Goal: Navigation & Orientation: Find specific page/section

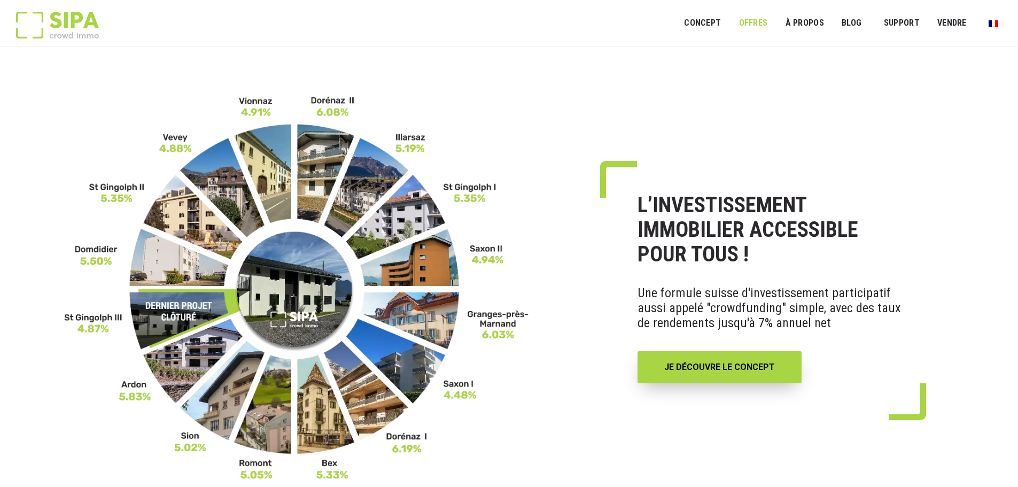
click at [747, 24] on link "OFFRES" at bounding box center [753, 23] width 43 height 24
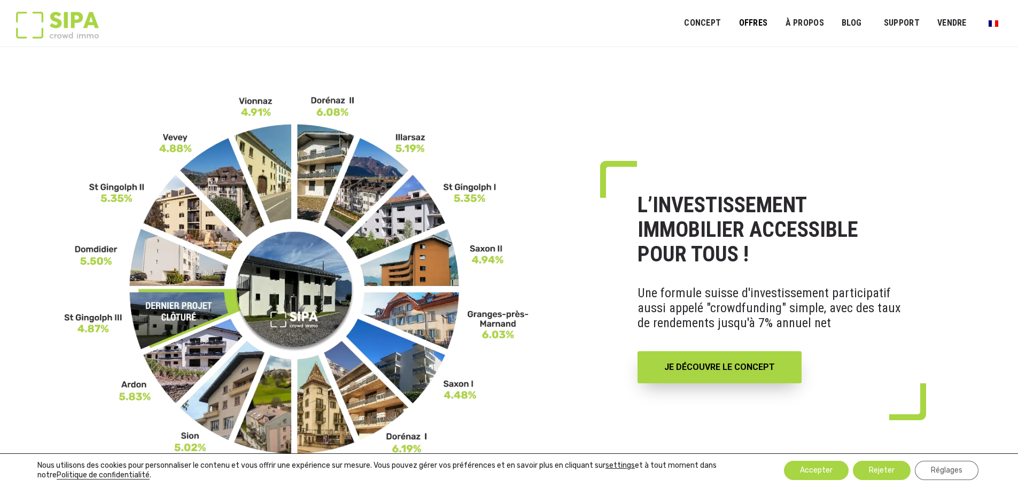
scroll to position [160, 0]
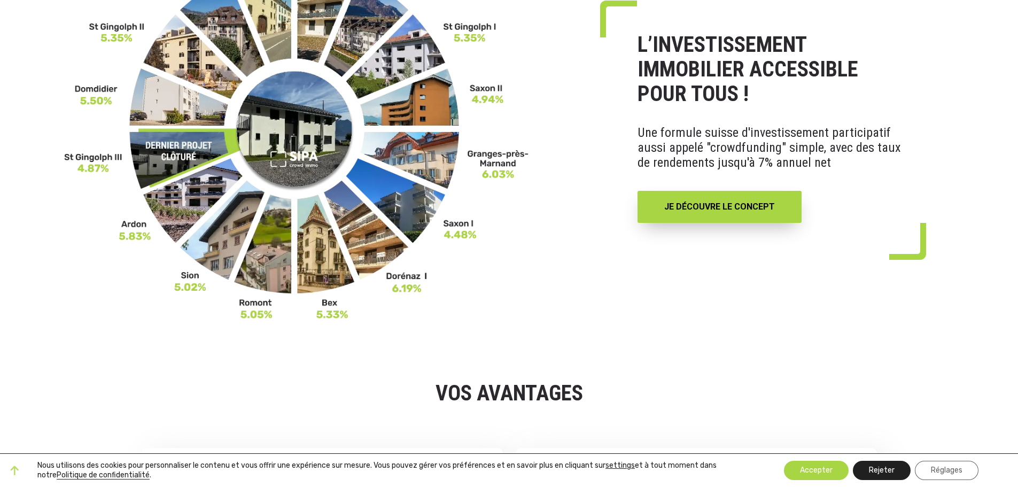
click at [884, 470] on button "Rejeter" at bounding box center [882, 470] width 58 height 19
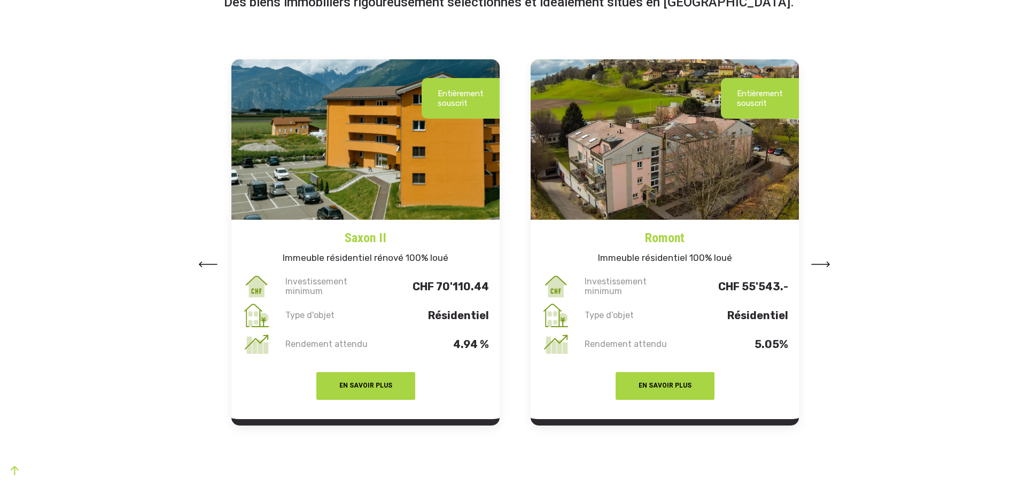
scroll to position [1336, 0]
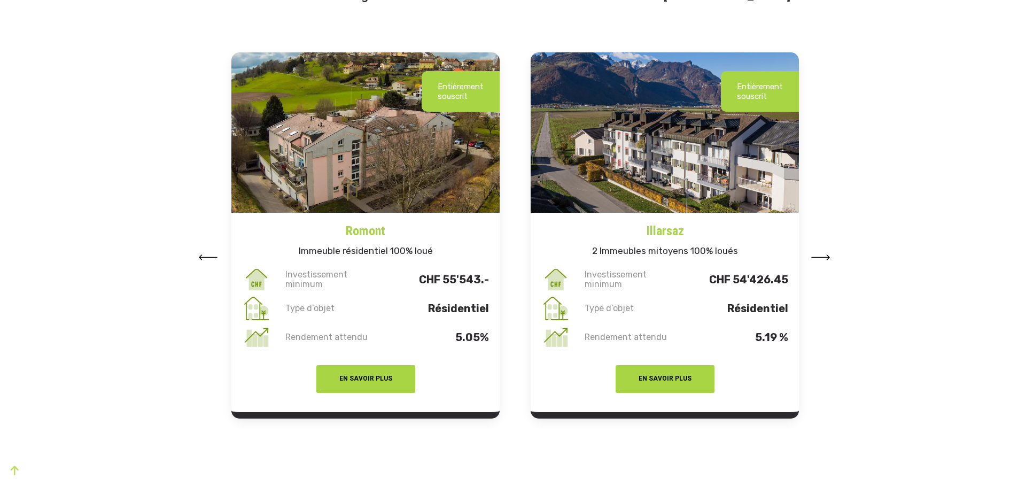
click at [214, 257] on img at bounding box center [207, 257] width 19 height 6
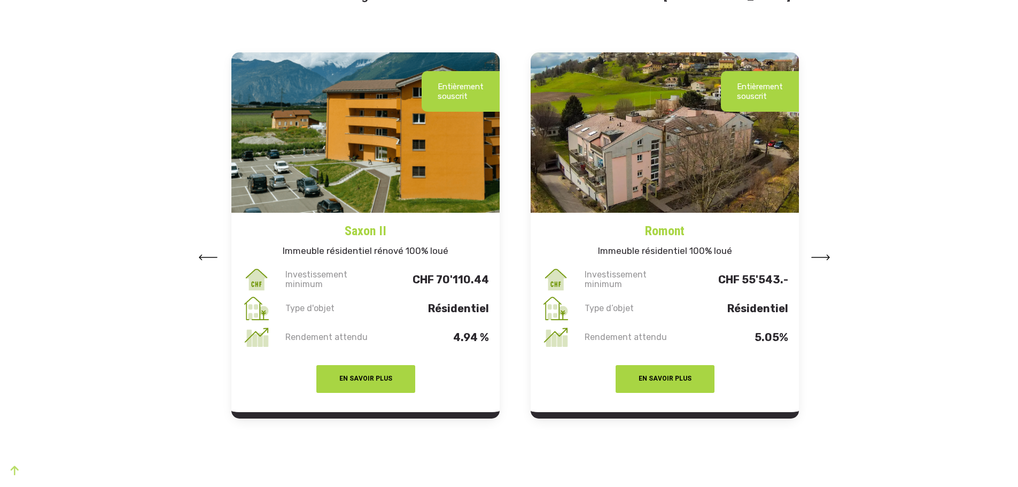
click at [214, 257] on img at bounding box center [207, 257] width 19 height 6
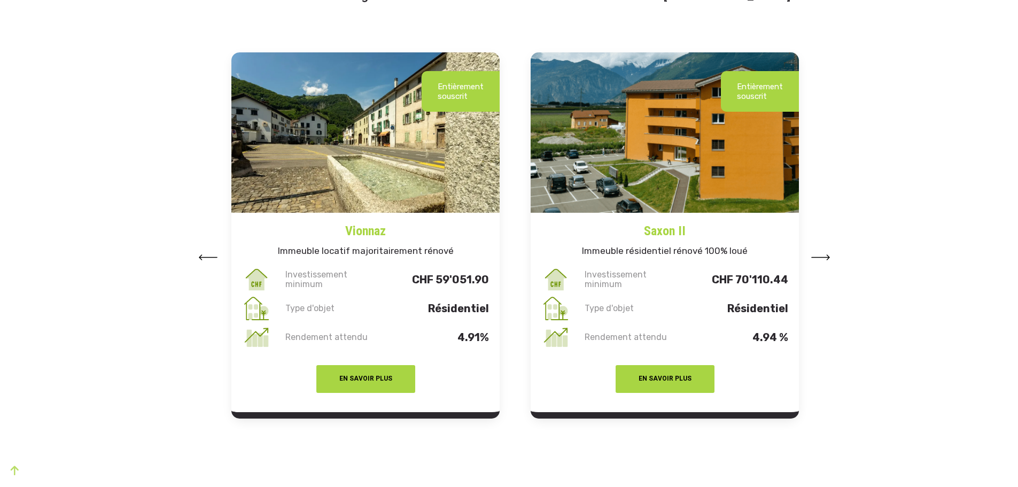
click at [214, 257] on img at bounding box center [207, 257] width 19 height 6
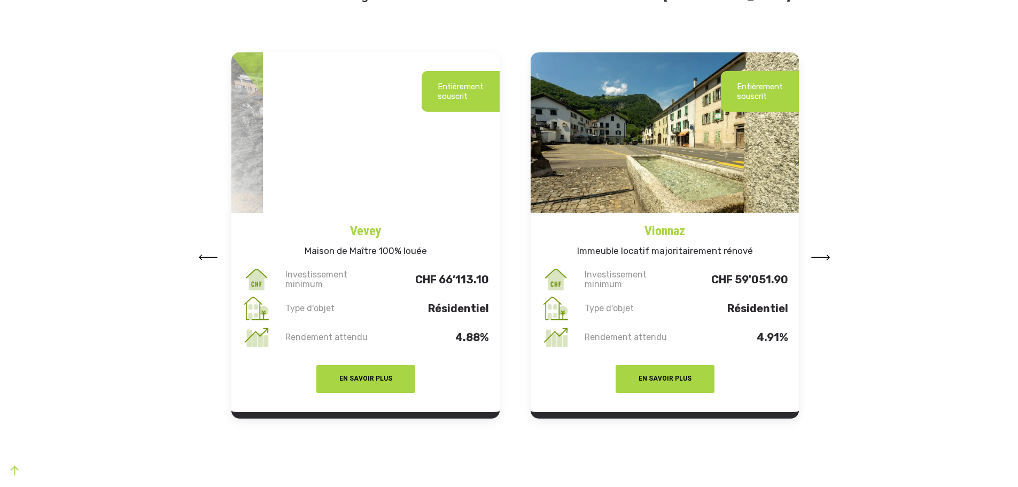
click at [214, 257] on img at bounding box center [207, 257] width 19 height 6
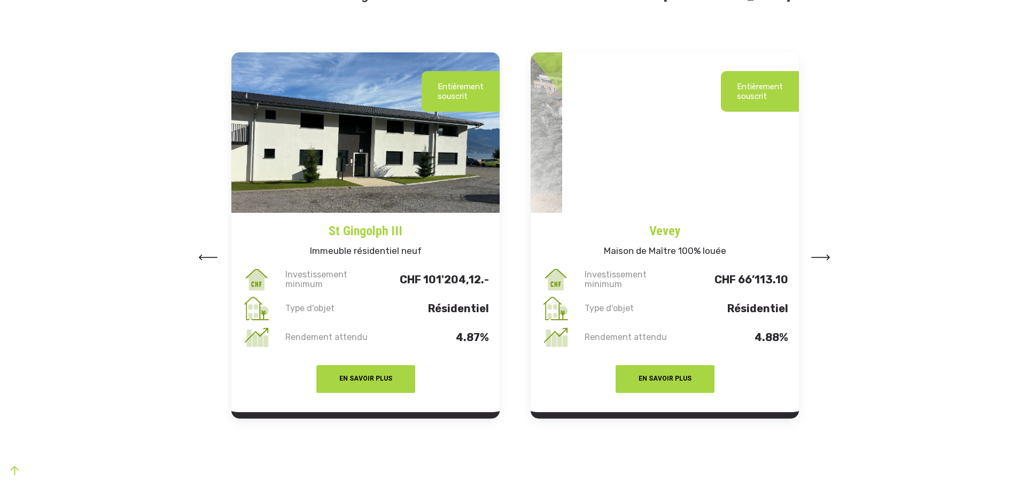
click at [214, 257] on img at bounding box center [207, 257] width 19 height 6
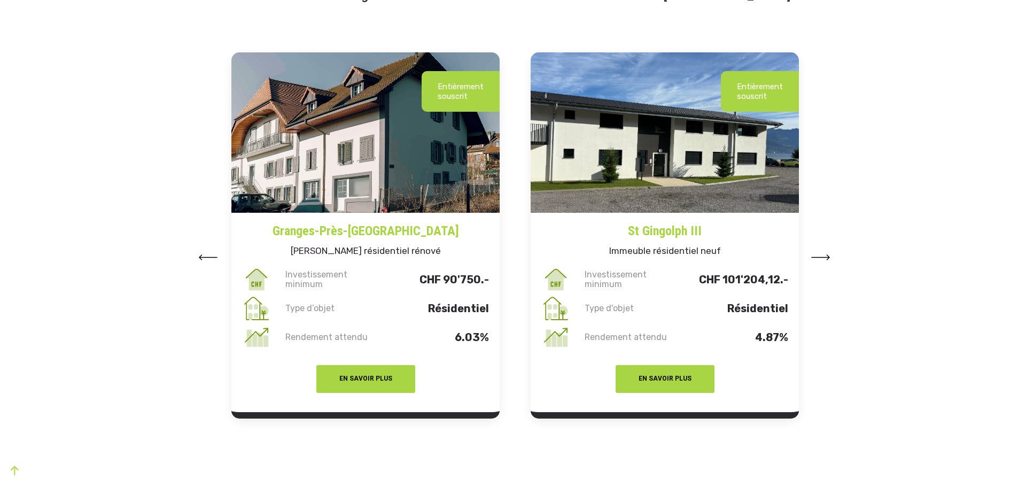
click at [214, 257] on img at bounding box center [207, 257] width 19 height 6
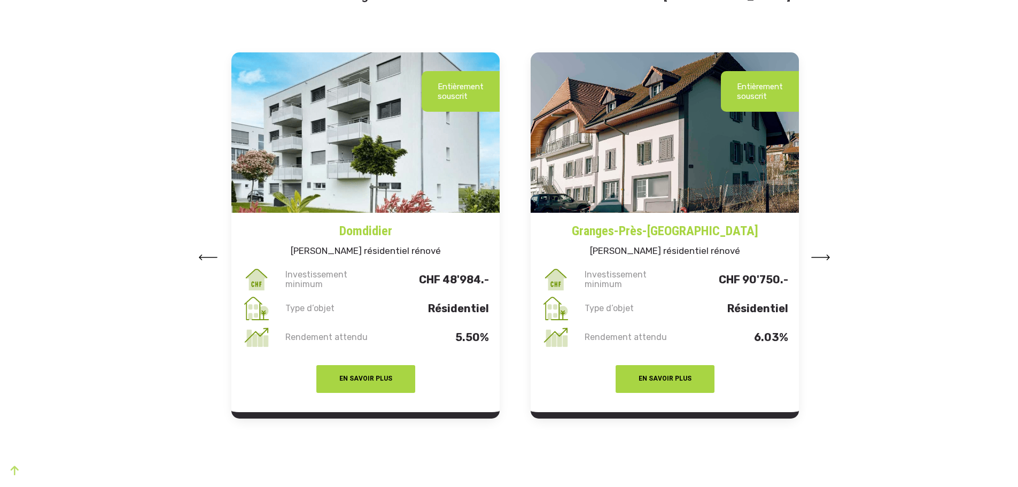
click at [214, 257] on img at bounding box center [207, 257] width 19 height 6
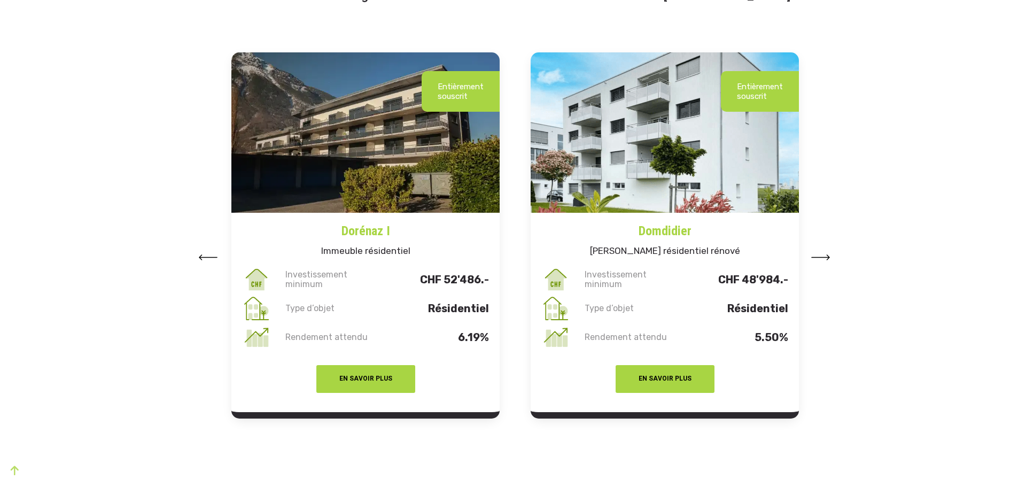
click at [816, 255] on img at bounding box center [820, 257] width 19 height 6
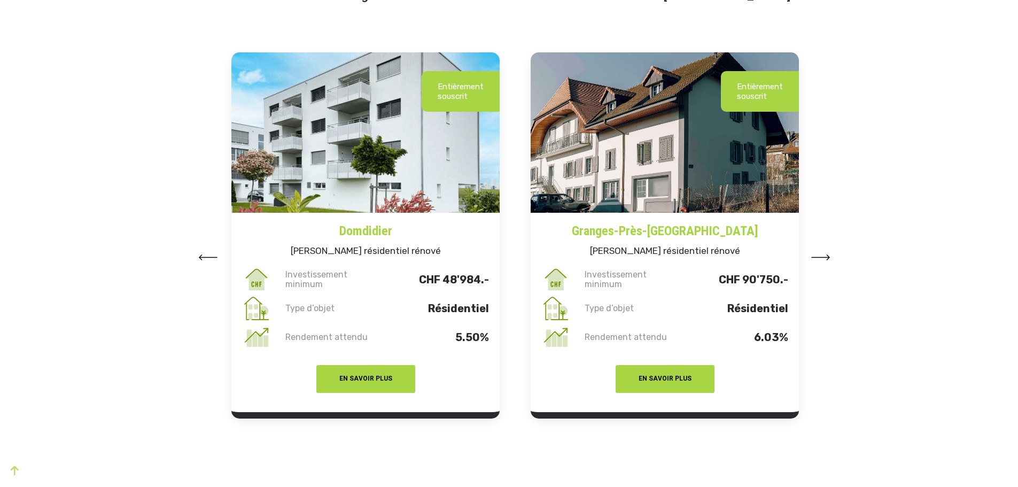
click at [816, 254] on button at bounding box center [820, 257] width 19 height 16
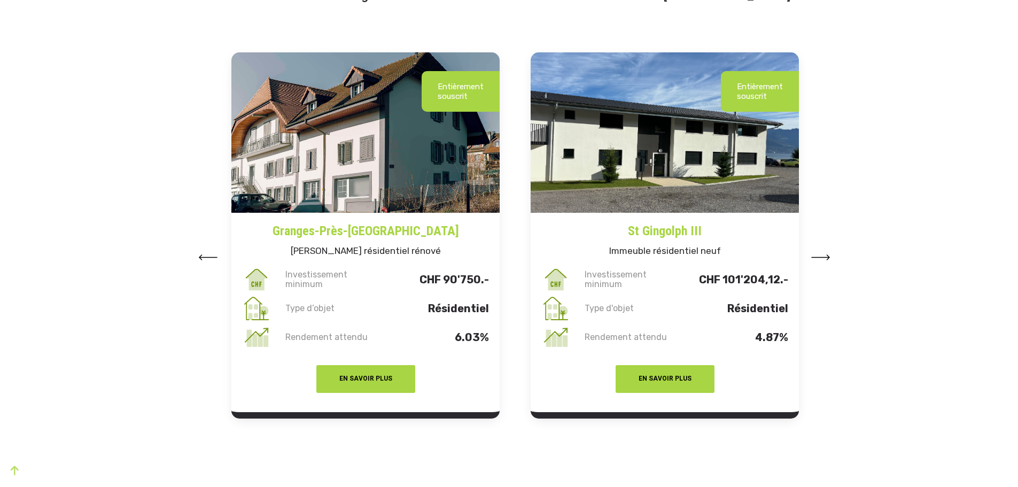
click at [816, 254] on button at bounding box center [820, 257] width 19 height 16
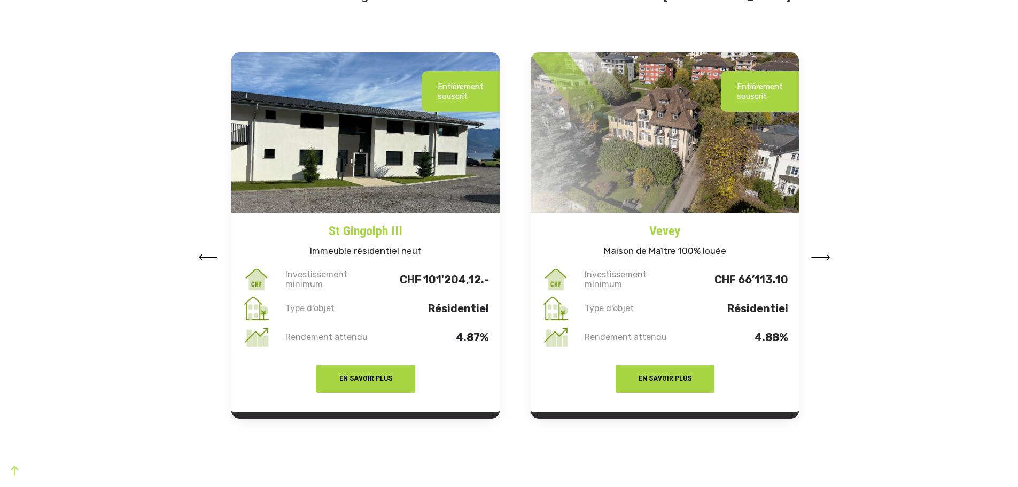
click at [816, 254] on button at bounding box center [820, 257] width 19 height 16
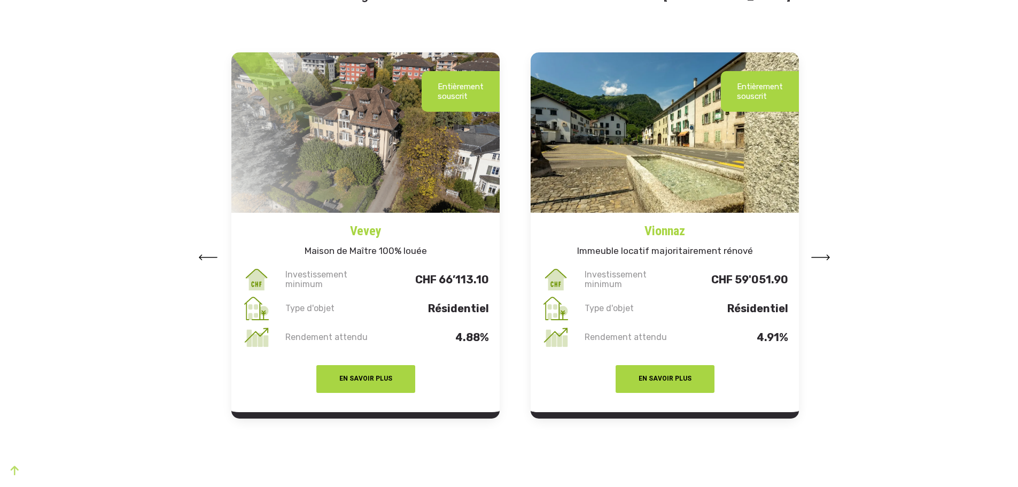
click at [816, 254] on button at bounding box center [820, 257] width 19 height 16
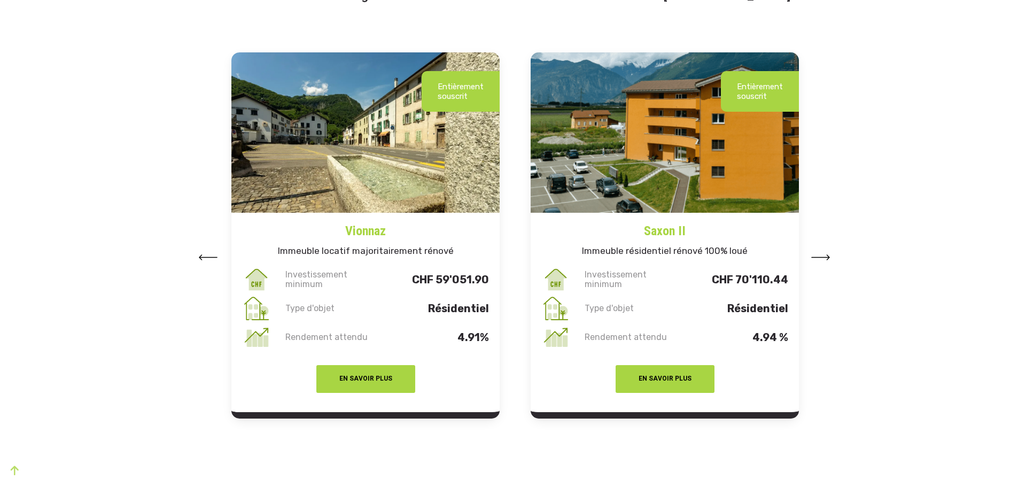
click at [816, 254] on button at bounding box center [820, 257] width 19 height 16
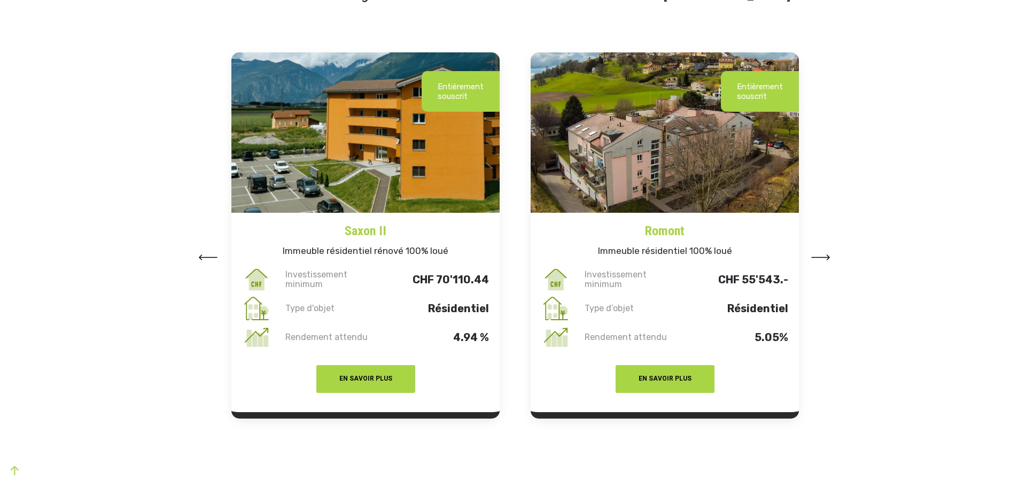
click at [816, 254] on button at bounding box center [820, 257] width 19 height 16
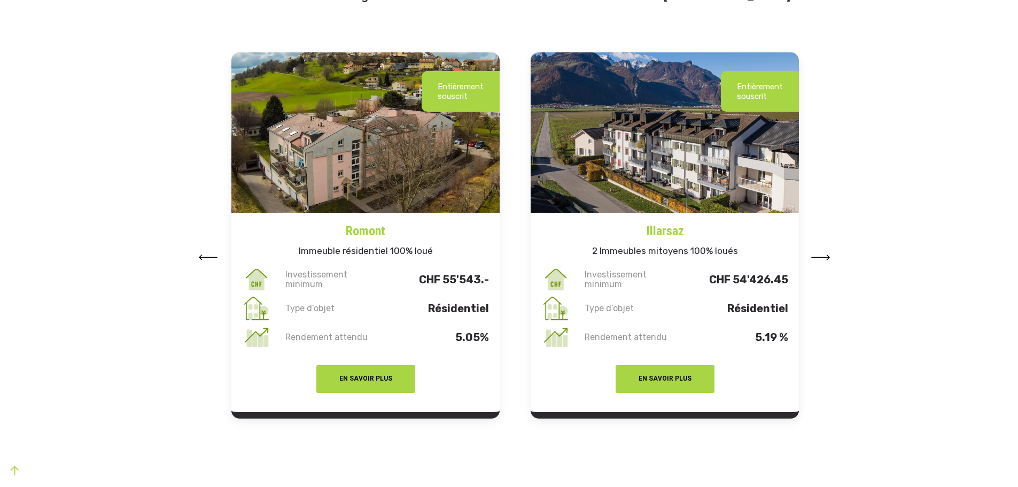
click at [816, 254] on button at bounding box center [820, 257] width 19 height 16
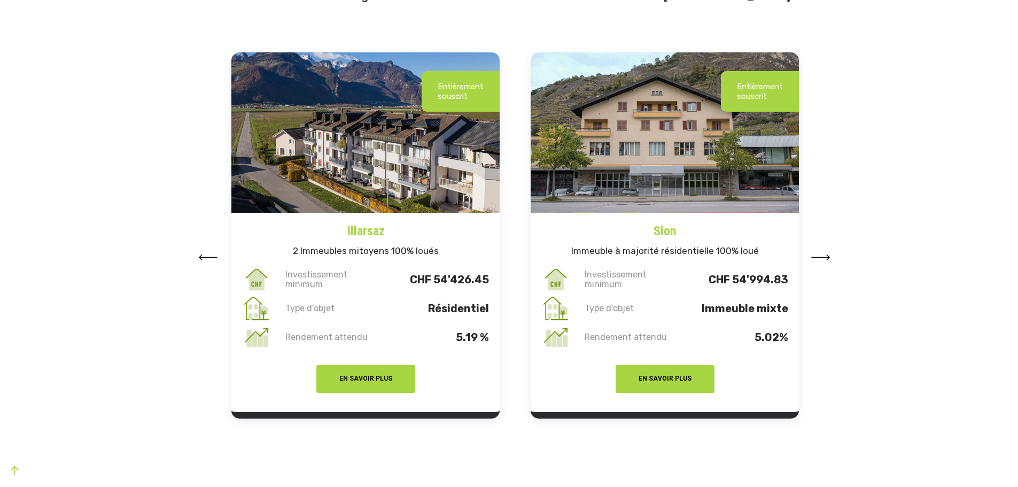
click at [816, 254] on button at bounding box center [820, 257] width 19 height 16
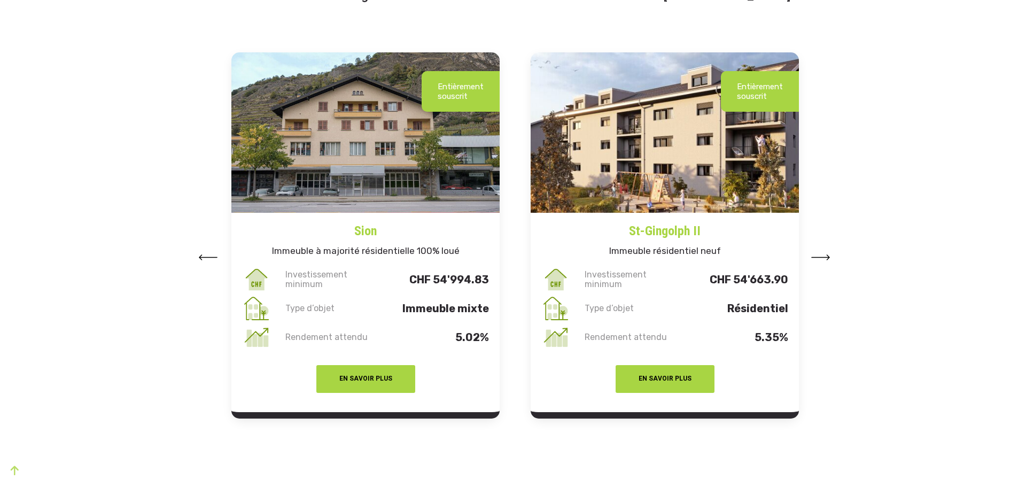
click at [816, 254] on button at bounding box center [820, 257] width 19 height 16
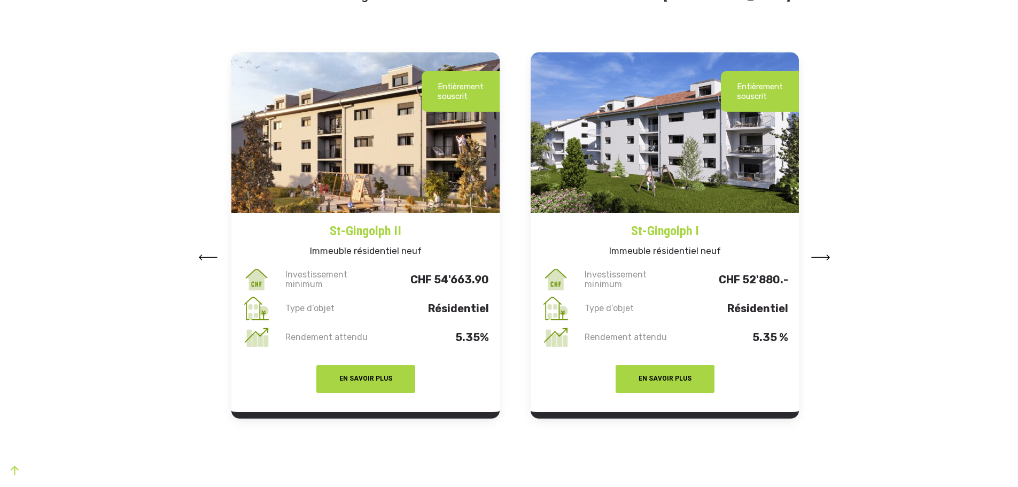
click at [816, 254] on button at bounding box center [820, 257] width 19 height 16
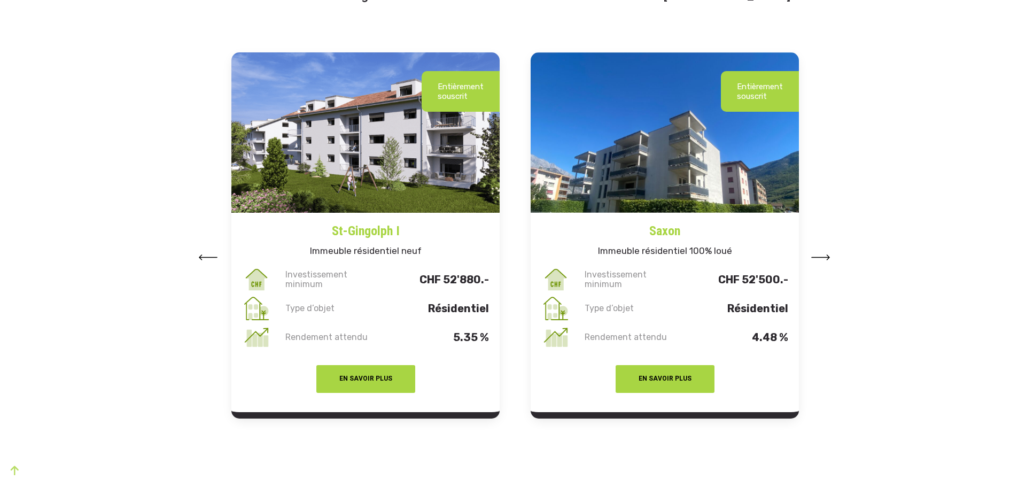
click at [816, 254] on button at bounding box center [820, 257] width 19 height 16
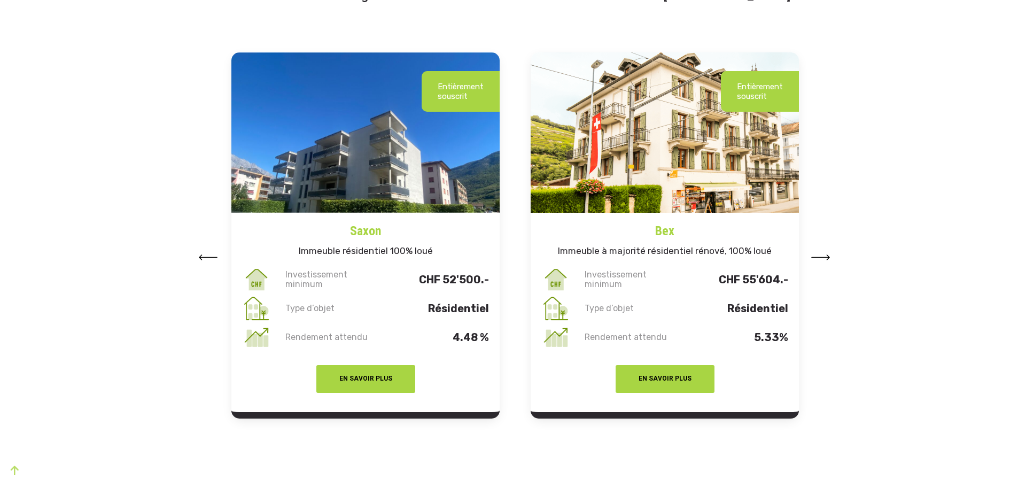
click at [816, 254] on button at bounding box center [820, 257] width 19 height 16
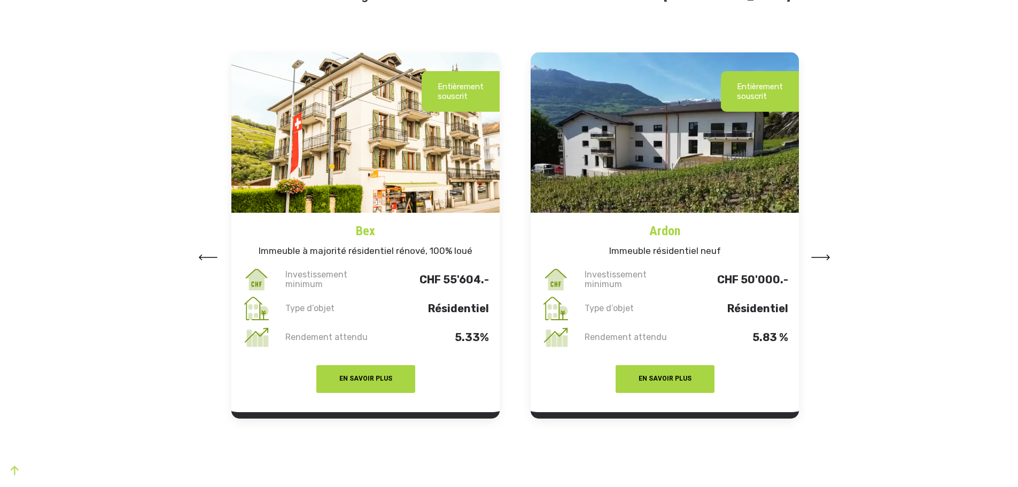
click at [816, 254] on button at bounding box center [820, 257] width 19 height 16
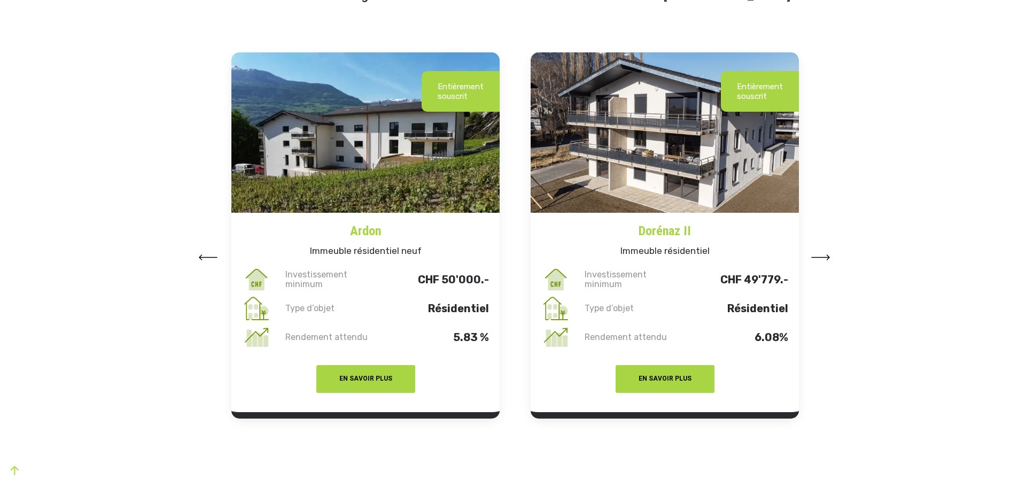
click at [816, 254] on button at bounding box center [820, 257] width 19 height 16
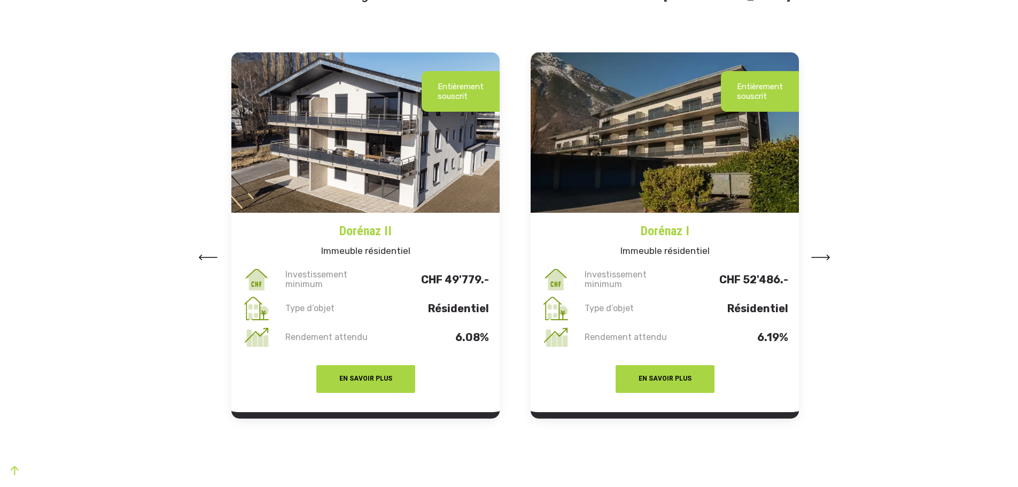
click at [816, 254] on button at bounding box center [820, 257] width 19 height 16
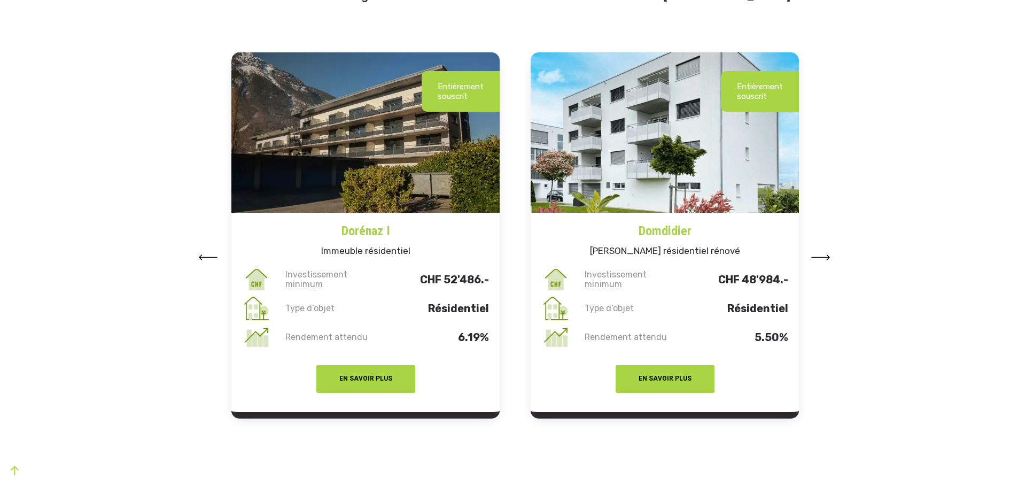
click at [816, 254] on button at bounding box center [820, 257] width 19 height 16
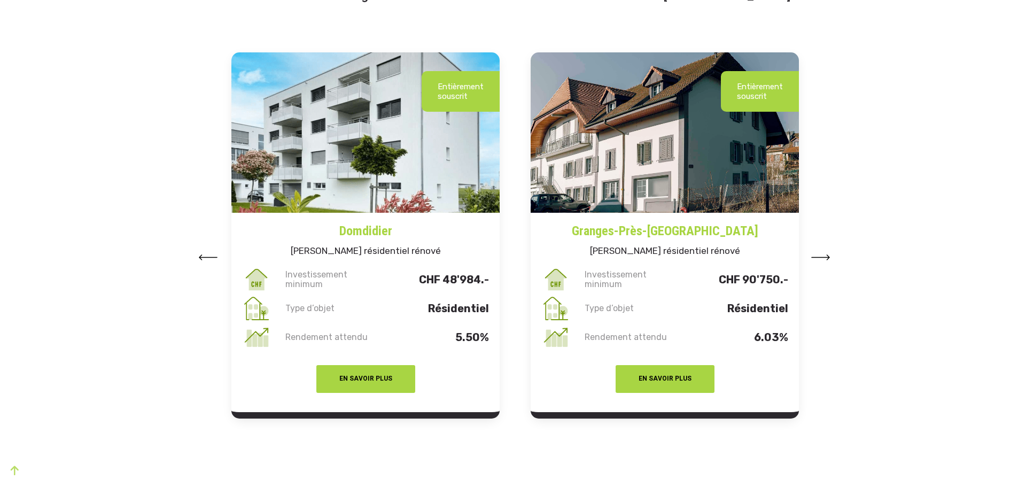
click at [816, 254] on button at bounding box center [820, 257] width 19 height 16
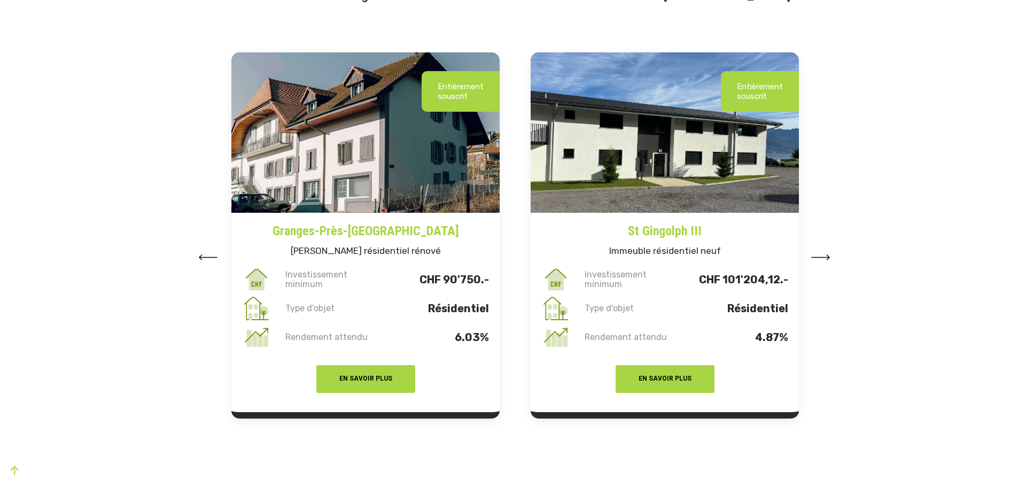
click at [816, 254] on button at bounding box center [820, 257] width 19 height 16
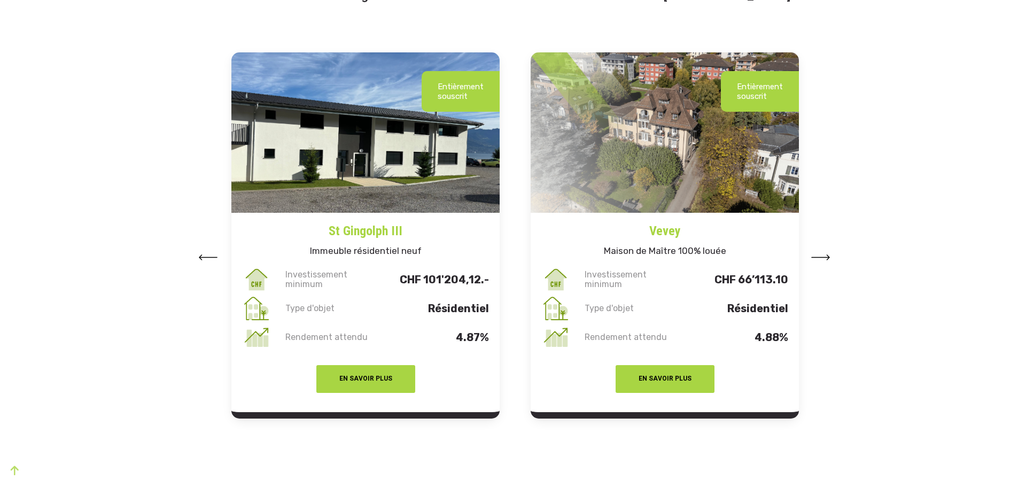
click at [816, 254] on button at bounding box center [820, 257] width 19 height 16
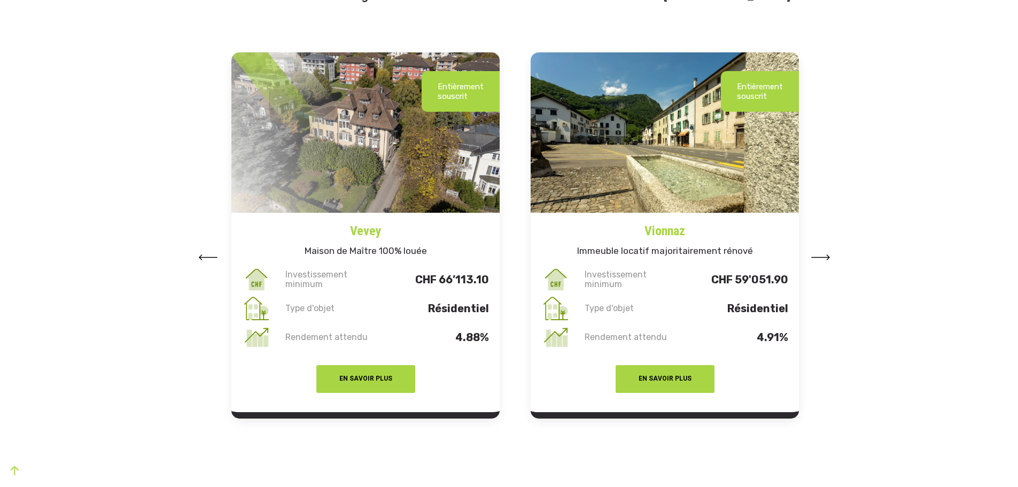
click at [816, 254] on button at bounding box center [820, 257] width 19 height 16
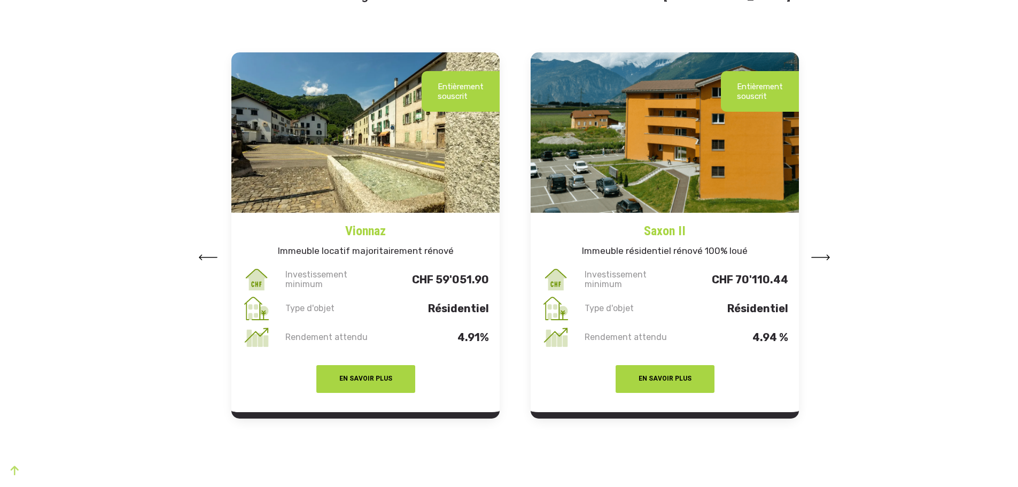
click at [816, 254] on button at bounding box center [820, 257] width 19 height 16
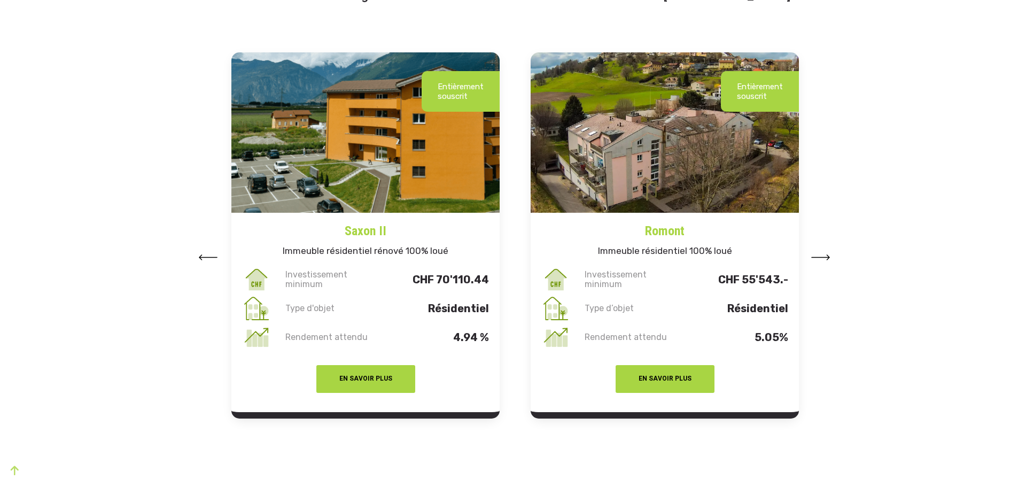
click at [816, 254] on button at bounding box center [820, 257] width 19 height 16
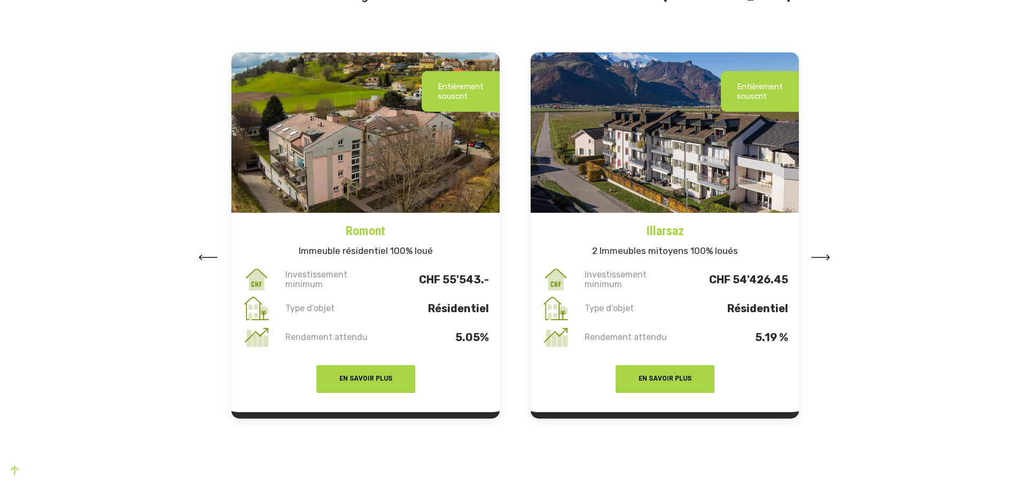
click at [816, 254] on button at bounding box center [820, 257] width 19 height 16
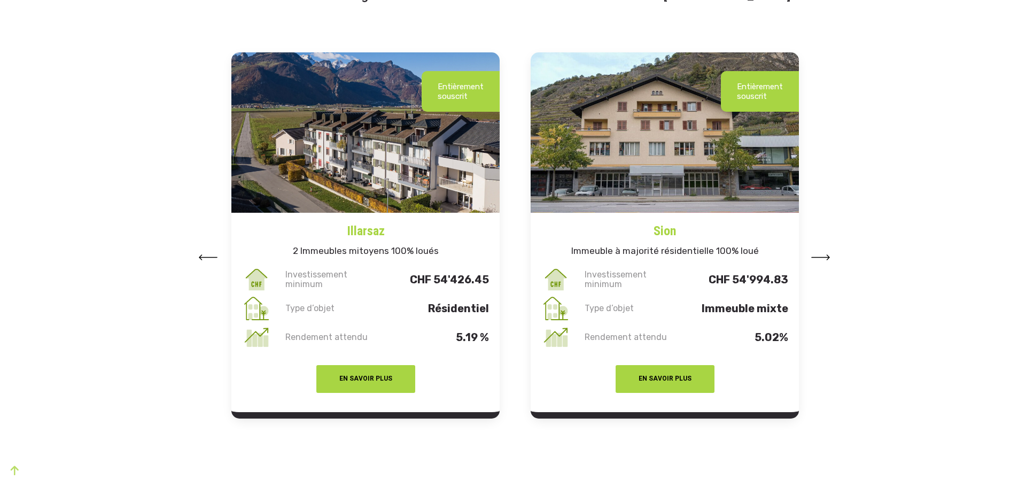
click at [816, 254] on button at bounding box center [820, 257] width 19 height 16
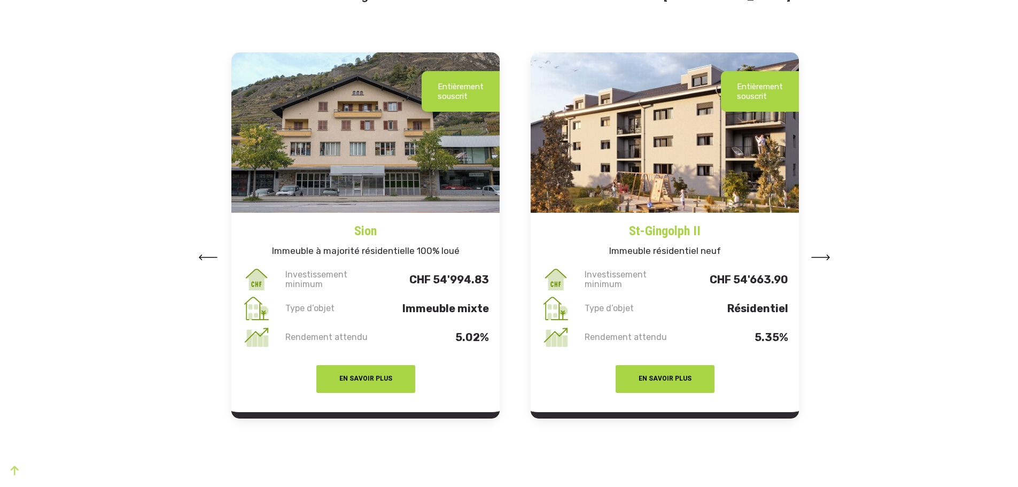
click at [816, 254] on button at bounding box center [820, 257] width 19 height 16
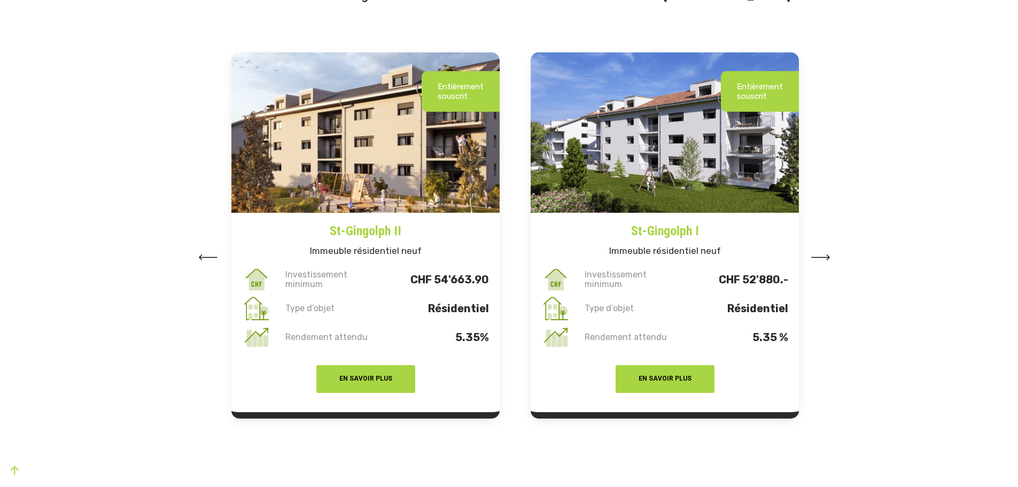
click at [816, 254] on button at bounding box center [820, 257] width 19 height 16
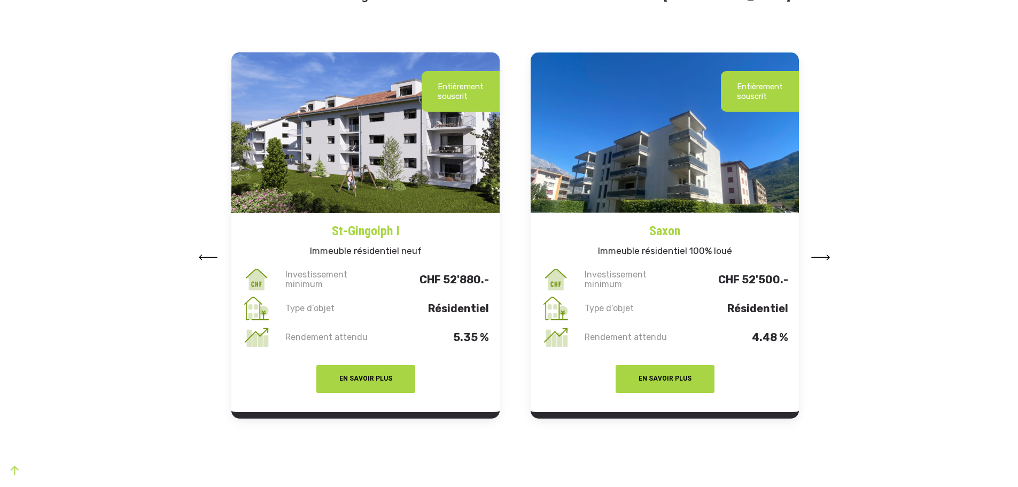
click at [816, 254] on button at bounding box center [820, 257] width 19 height 16
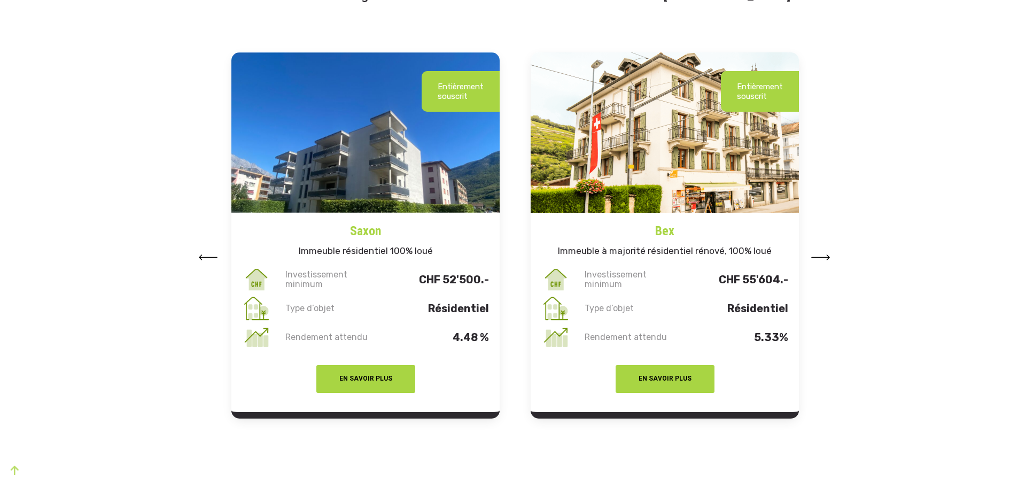
click at [816, 254] on button at bounding box center [820, 257] width 19 height 16
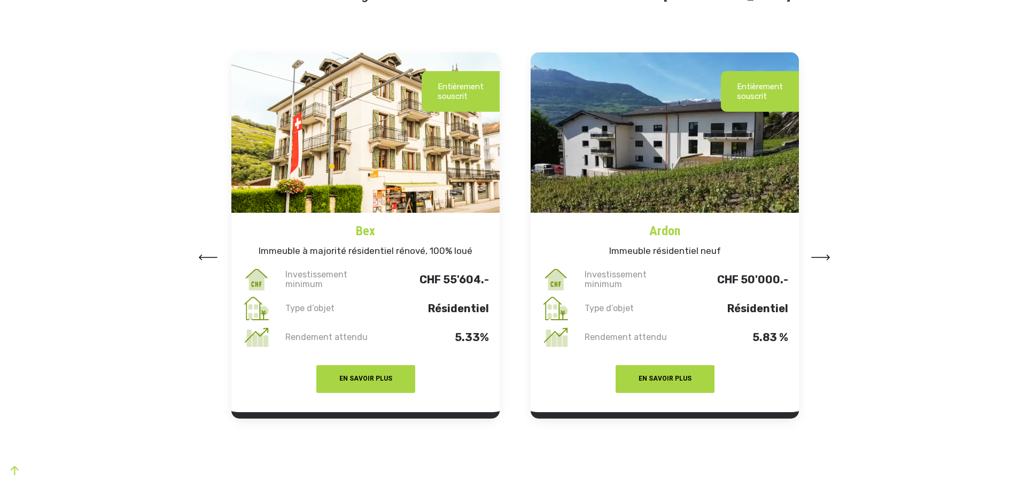
click at [816, 254] on button at bounding box center [820, 257] width 19 height 16
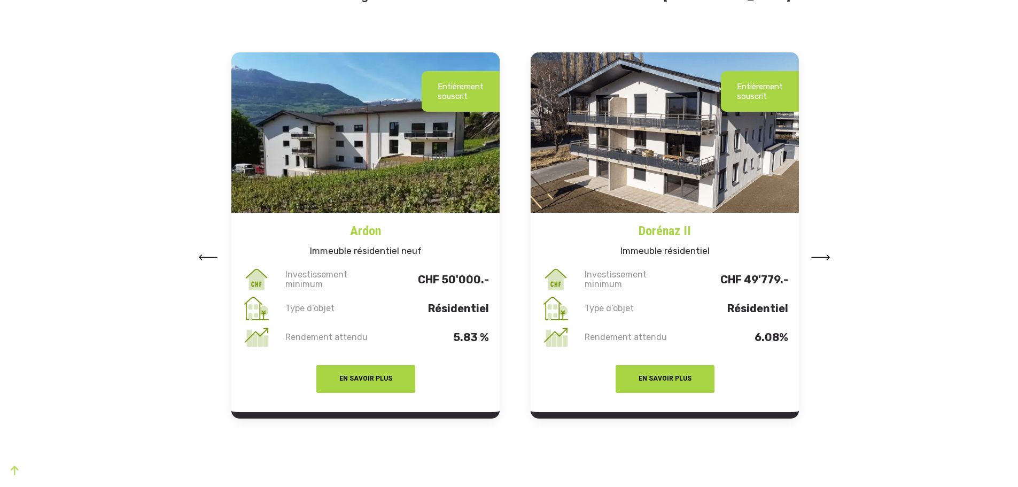
click at [816, 254] on button at bounding box center [820, 257] width 19 height 16
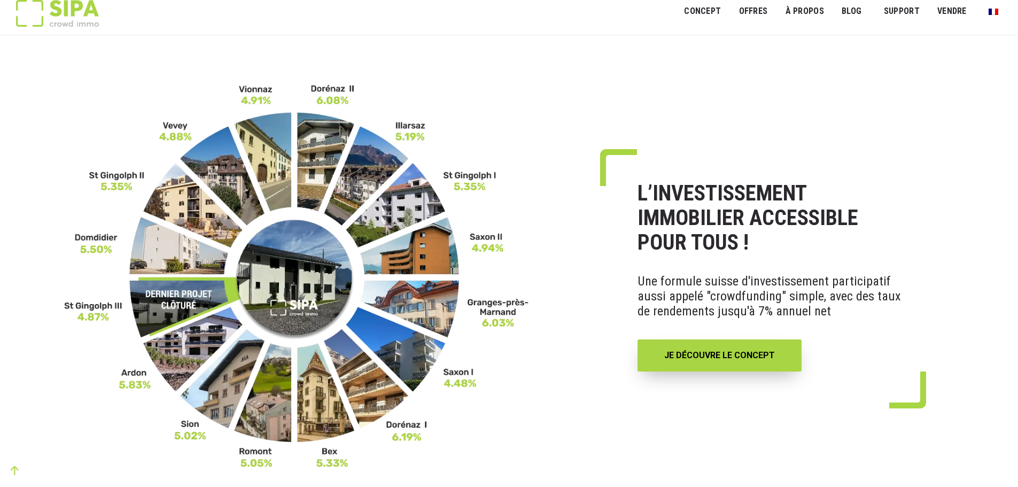
scroll to position [0, 0]
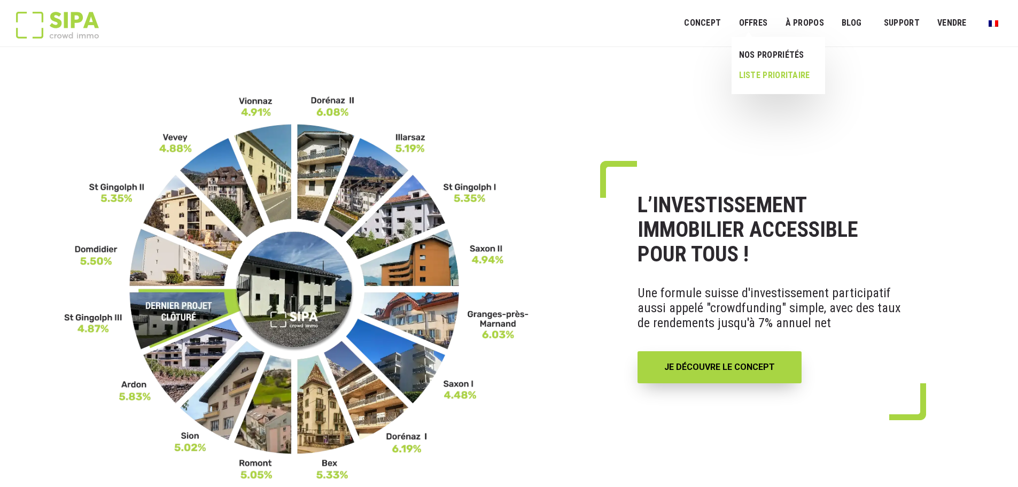
click at [767, 76] on link "LISTE PRIORITAIRE" at bounding box center [774, 75] width 85 height 20
